Goal: Navigation & Orientation: Find specific page/section

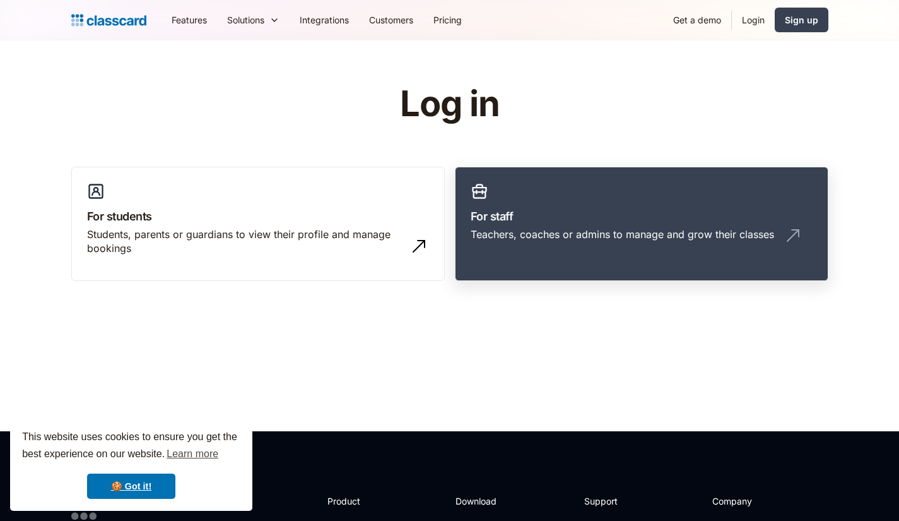
click at [622, 221] on h3 "For staff" at bounding box center [642, 216] width 342 height 17
click at [806, 27] on link "Sign up" at bounding box center [802, 20] width 54 height 25
click at [560, 205] on link "For staff Teachers, coaches or admins to manage and grow their classes" at bounding box center [642, 224] width 374 height 115
click at [760, 25] on link "Login" at bounding box center [753, 20] width 43 height 28
click at [755, 19] on link "Login" at bounding box center [753, 20] width 43 height 28
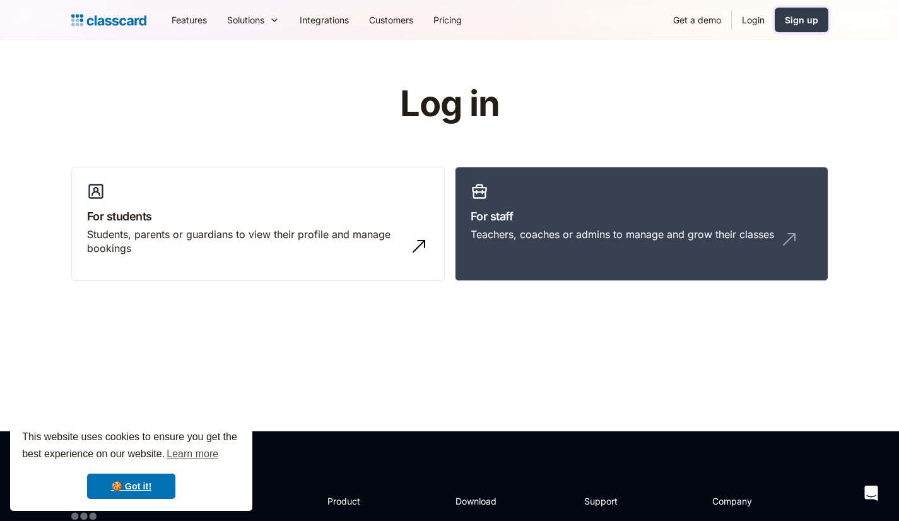
click at [799, 27] on link "Sign up" at bounding box center [802, 20] width 54 height 25
